Goal: Navigation & Orientation: Find specific page/section

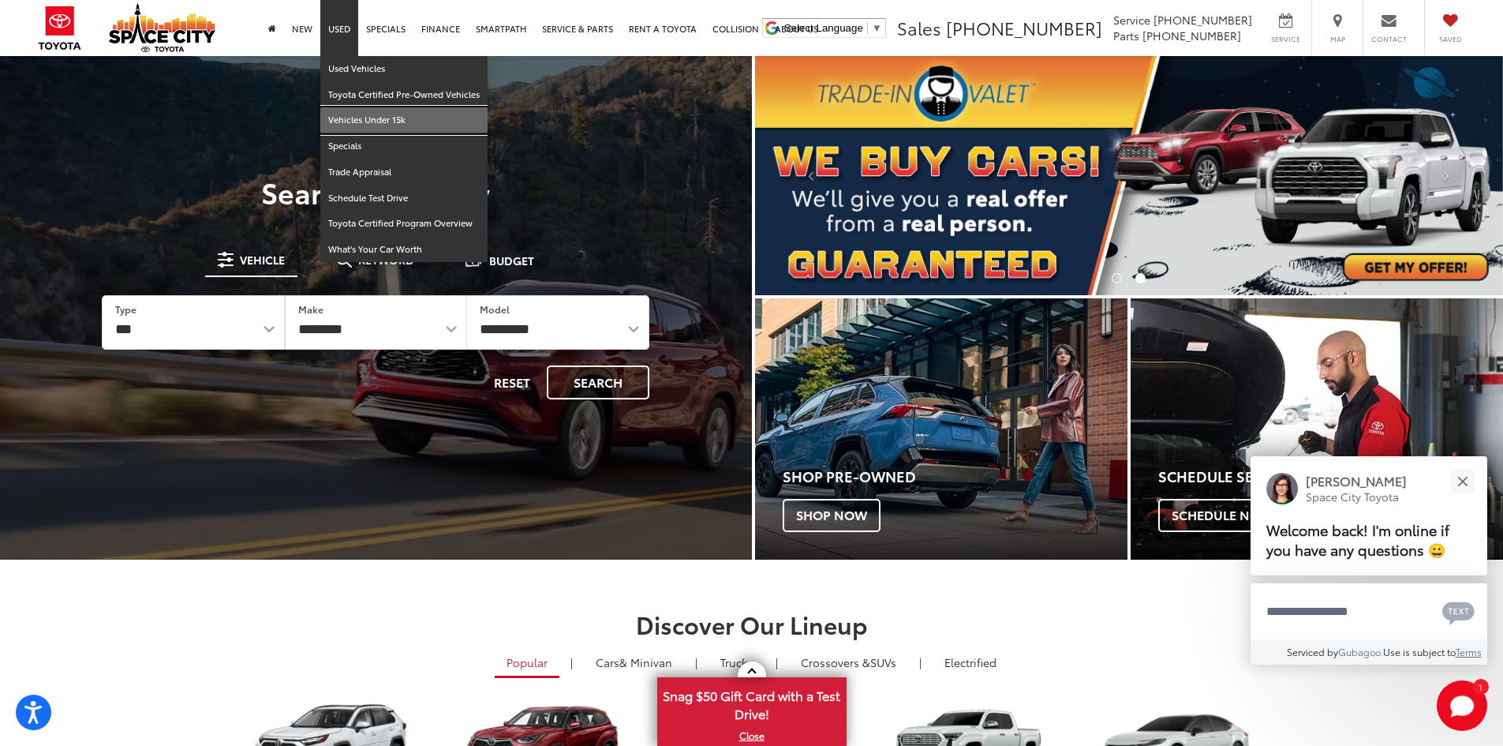
click at [351, 118] on link "Vehicles Under 15k" at bounding box center [403, 120] width 167 height 26
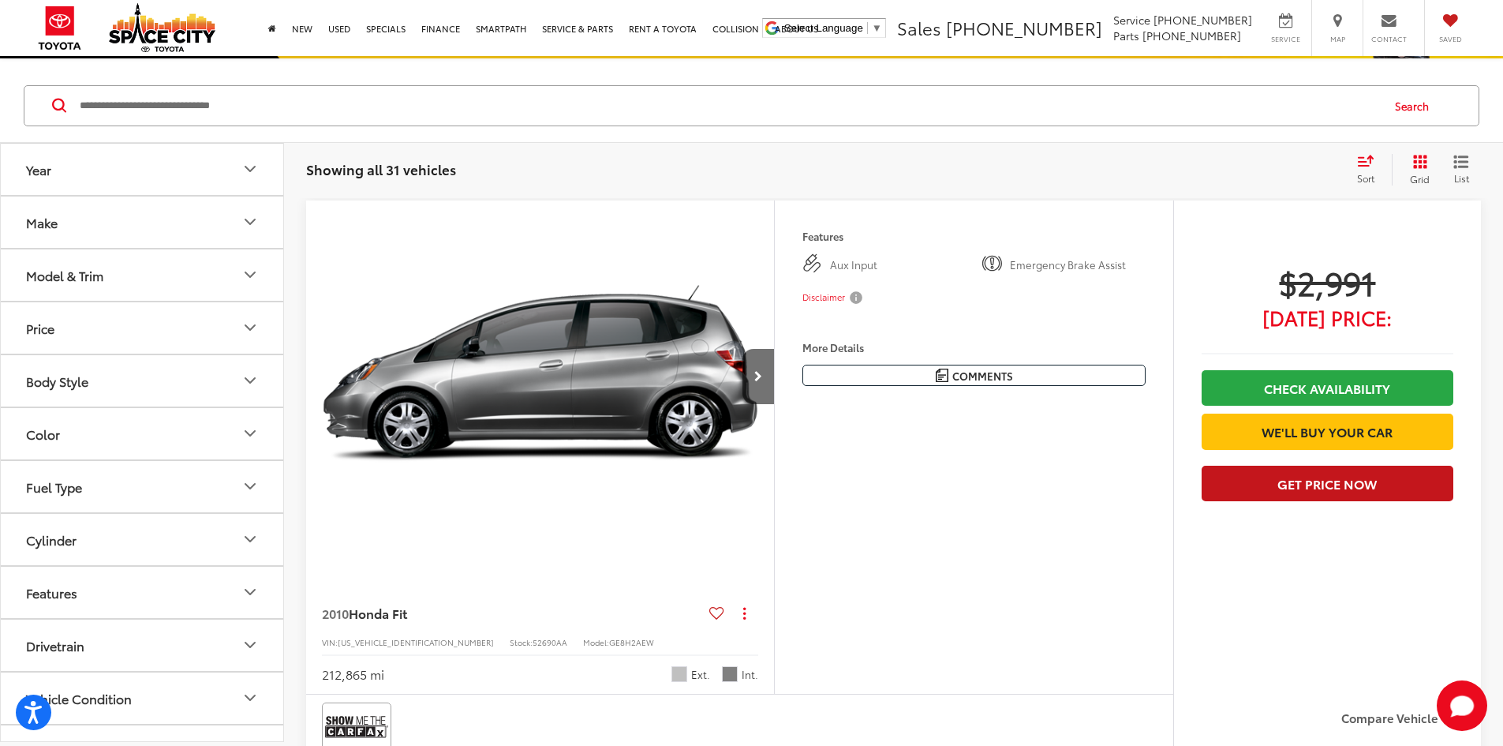
scroll to position [315, 0]
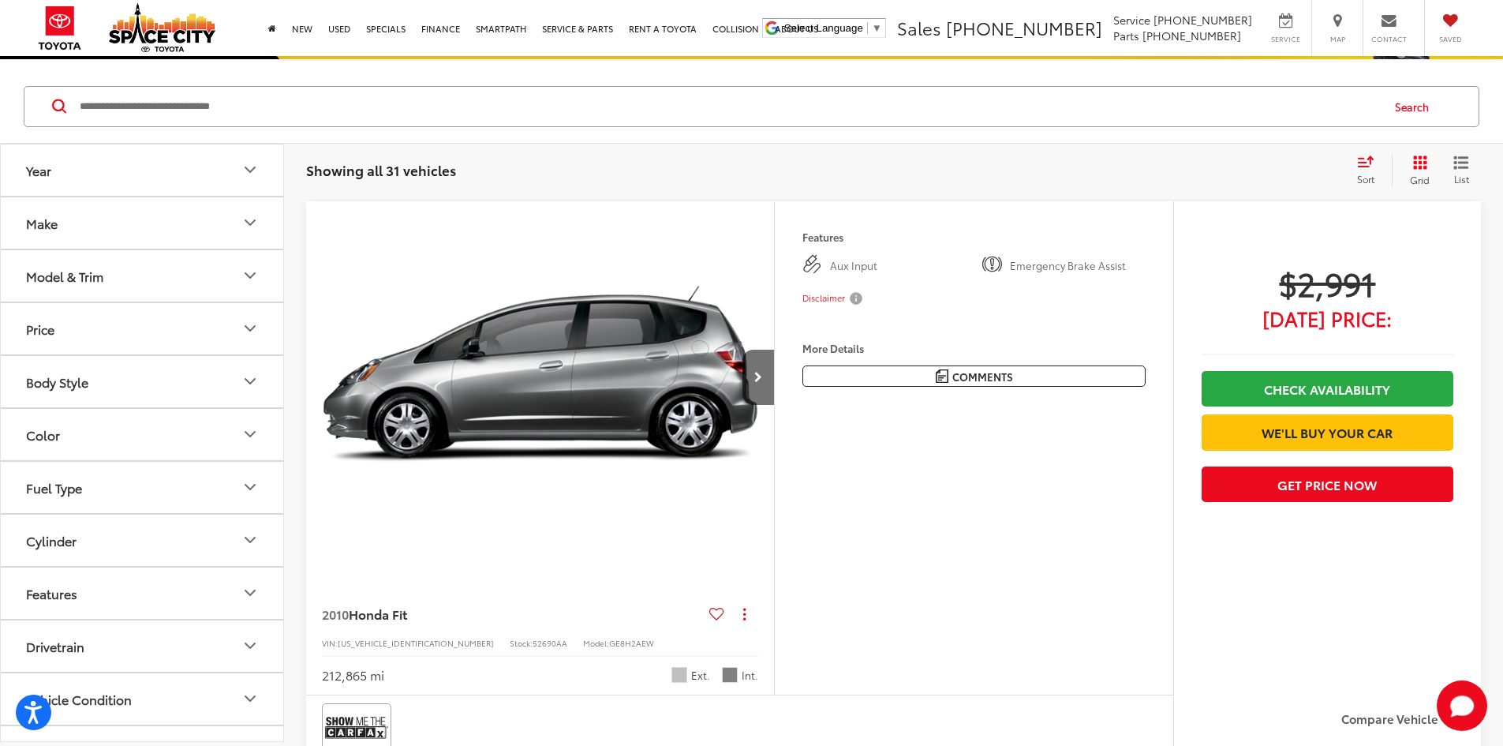
click at [1237, 564] on div "Track Price $2,991 Today's Price: Check Availability We'll Buy Your Car Get Pri…" at bounding box center [1328, 450] width 308 height 499
click at [0, 0] on button "More..." at bounding box center [0, 0] width 0 height 0
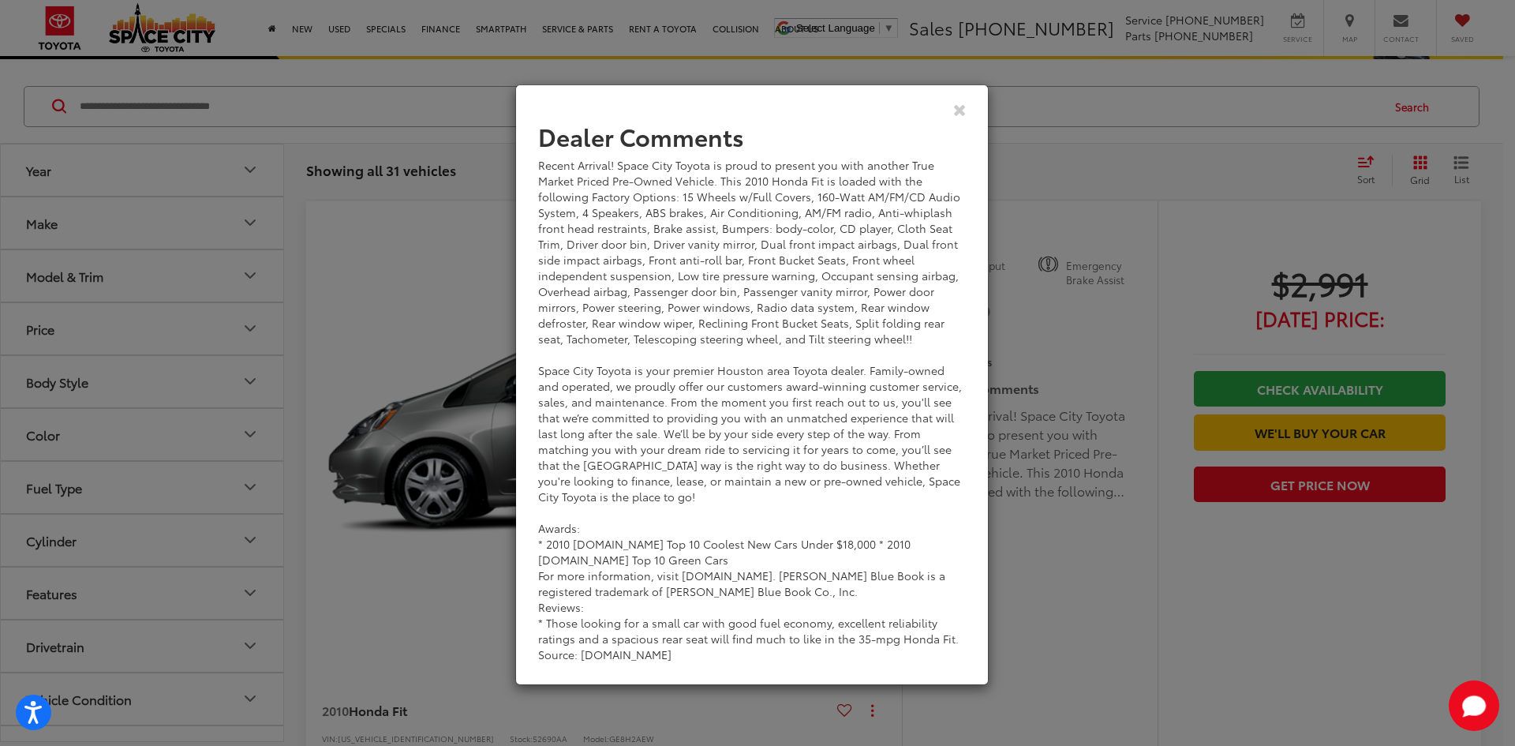
click at [997, 630] on div "Dealer Comments Recent Arrival! Space City Toyota is proud to present you with …" at bounding box center [757, 373] width 1515 height 746
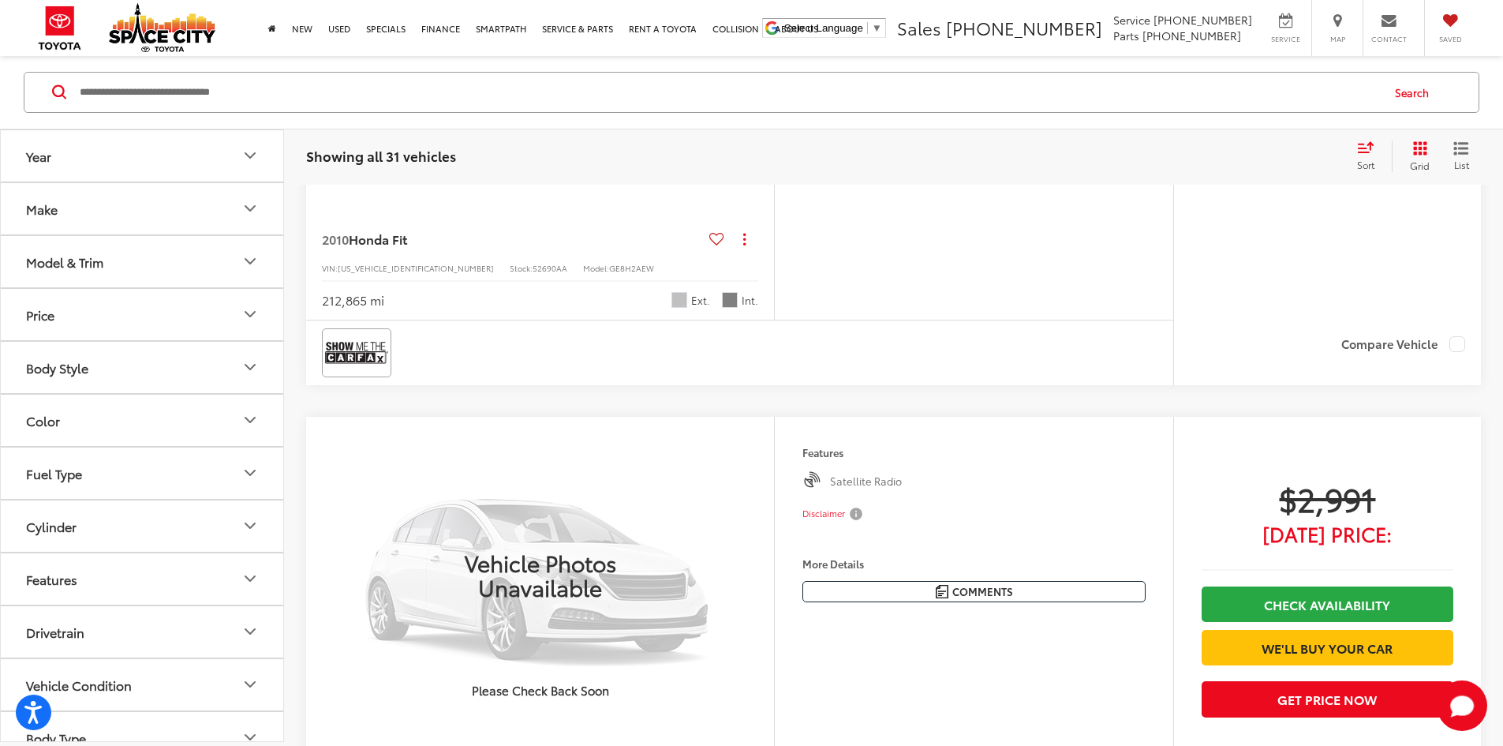
scroll to position [237, 0]
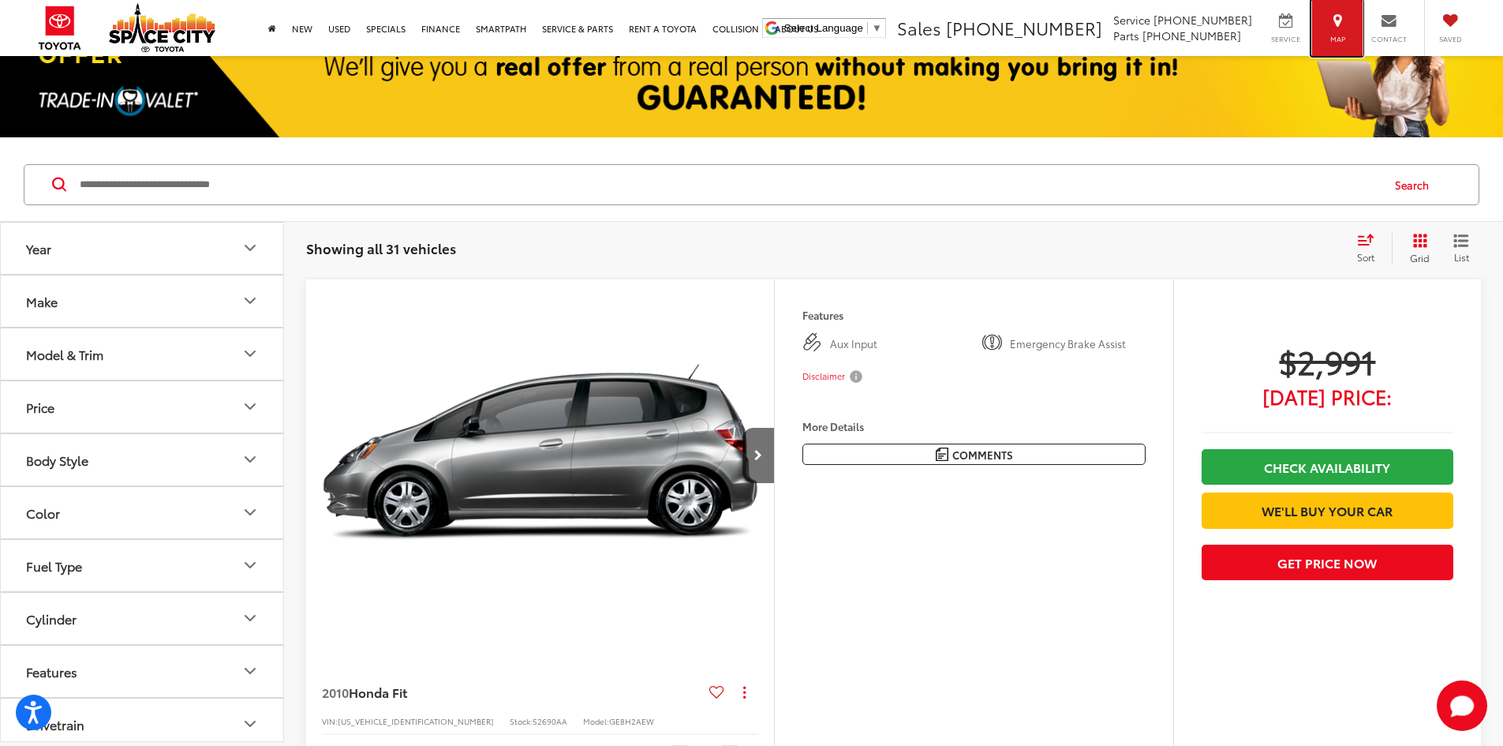
click at [1338, 26] on icon at bounding box center [1338, 20] width 9 height 11
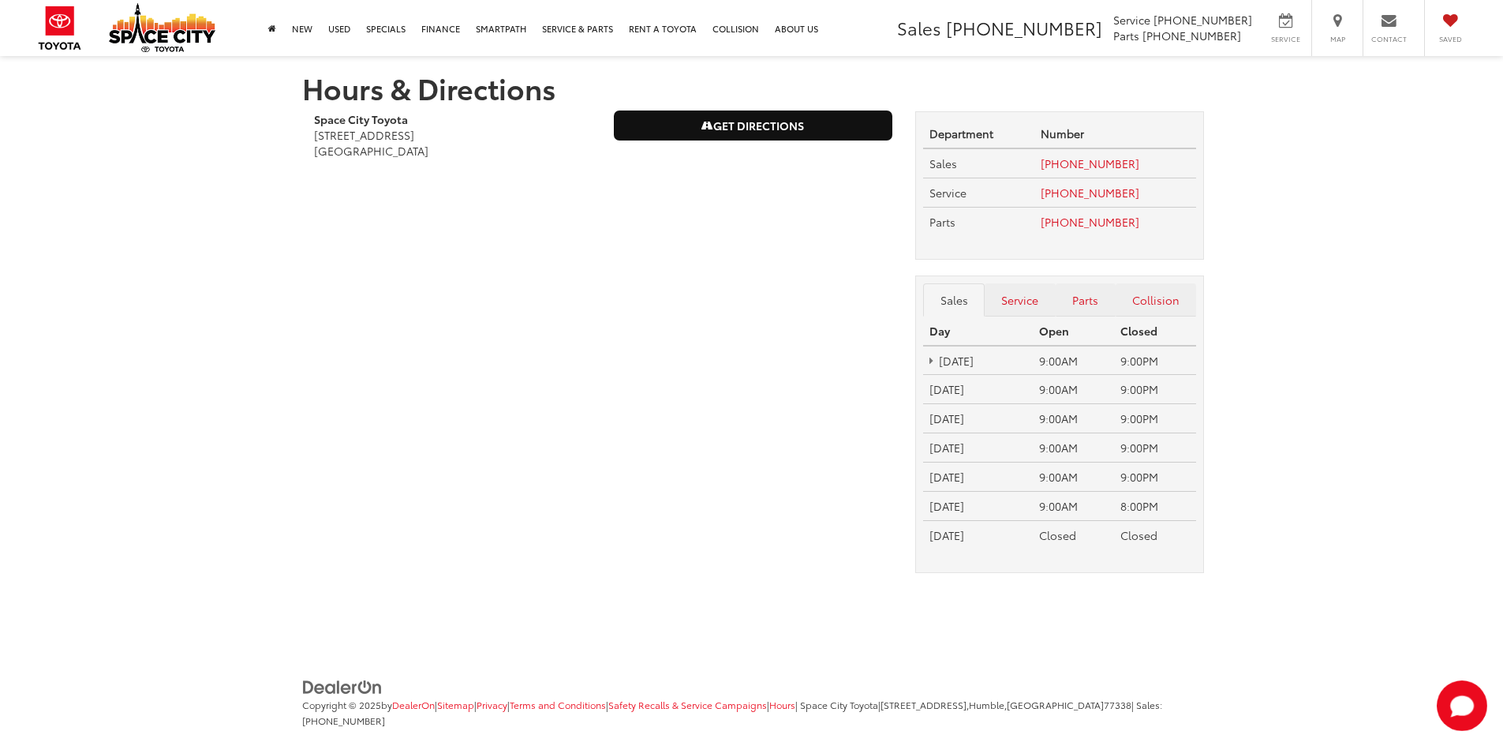
click at [751, 133] on link "Get Directions" at bounding box center [753, 125] width 277 height 28
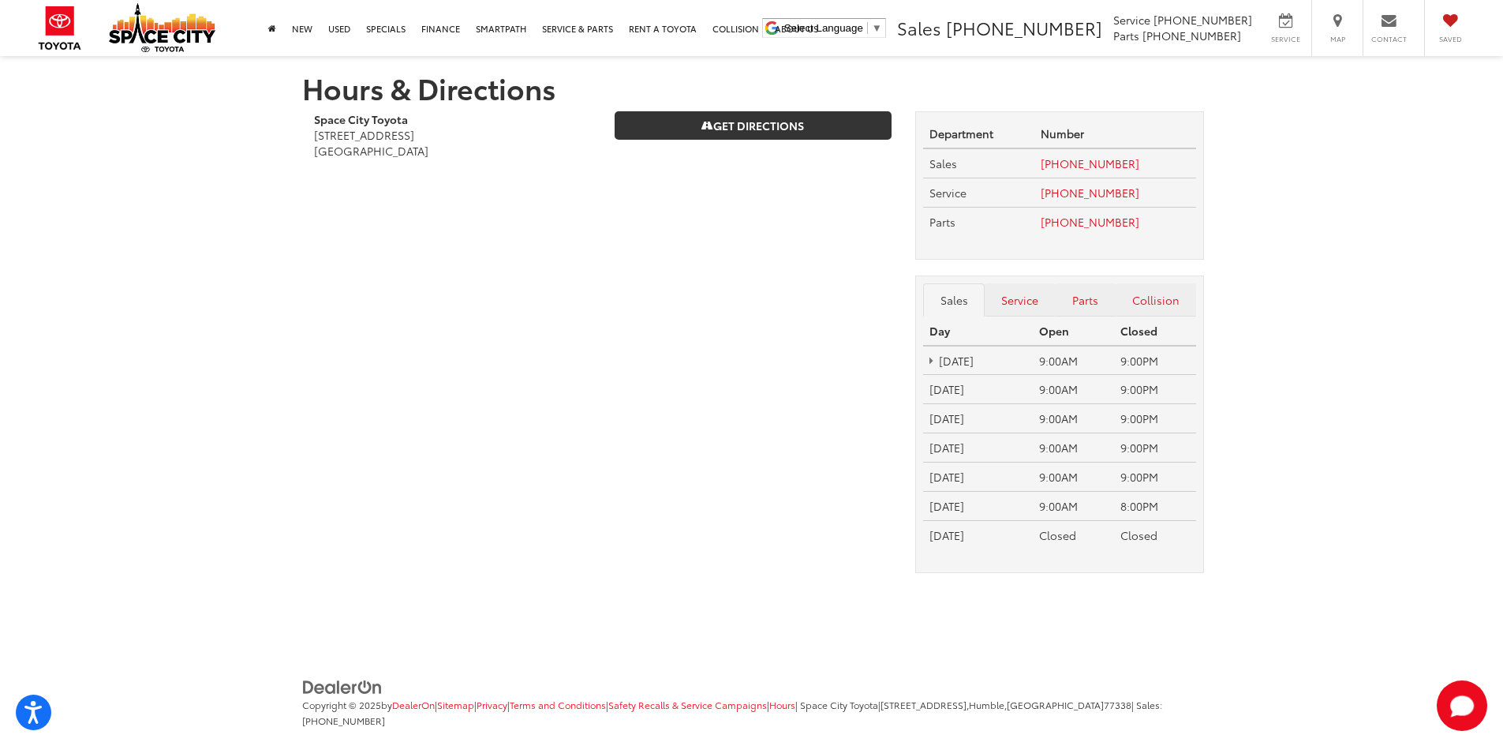
scroll to position [28, 0]
